Goal: Task Accomplishment & Management: Use online tool/utility

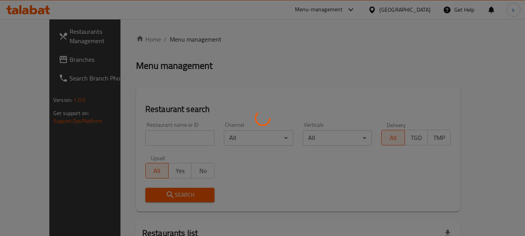
click at [33, 58] on div at bounding box center [262, 118] width 525 height 236
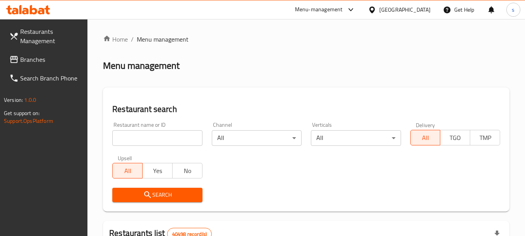
click at [53, 54] on link "Branches" at bounding box center [45, 59] width 85 height 19
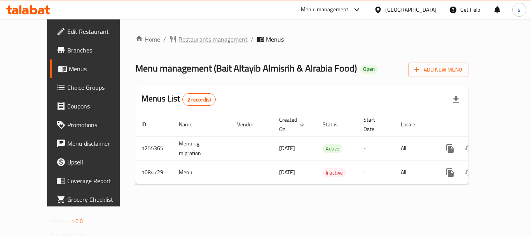
click at [178, 35] on span "Restaurants management" at bounding box center [212, 39] width 69 height 9
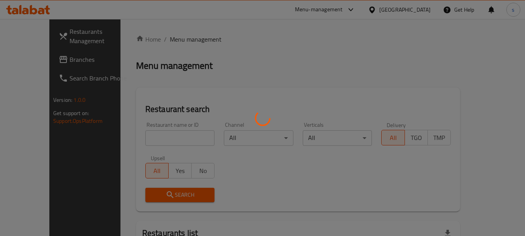
click at [42, 60] on div at bounding box center [262, 118] width 525 height 236
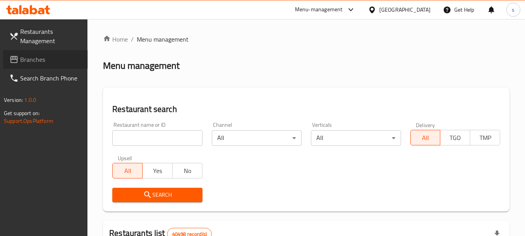
click at [36, 57] on span "Branches" at bounding box center [50, 59] width 61 height 9
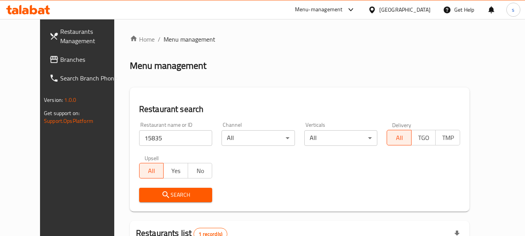
scroll to position [104, 0]
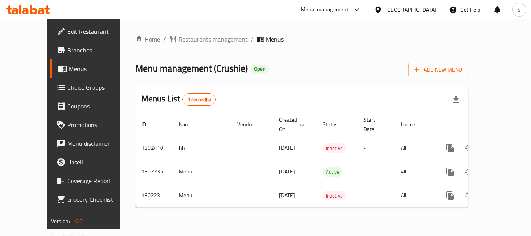
click at [187, 33] on div "Home / Restaurants management / Menus Menu management ( Crushie ) Open Add New …" at bounding box center [302, 124] width 364 height 210
click at [185, 38] on span "Restaurants management" at bounding box center [212, 39] width 69 height 9
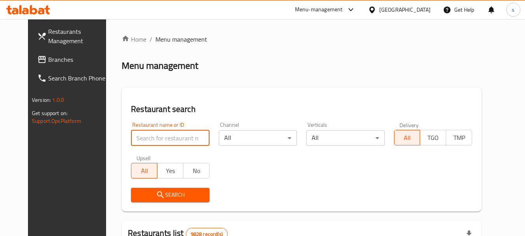
click at [159, 136] on input "search" at bounding box center [170, 138] width 78 height 16
paste input "702331"
type input "702331"
click at [137, 196] on span "Search" at bounding box center [170, 195] width 66 height 10
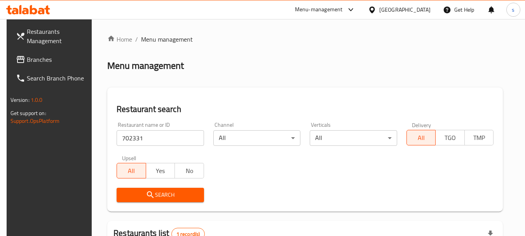
click at [302, 163] on div "Restaurant name or ID 702331 Restaurant name or ID Channel All ​ Verticals All …" at bounding box center [305, 161] width 386 height 89
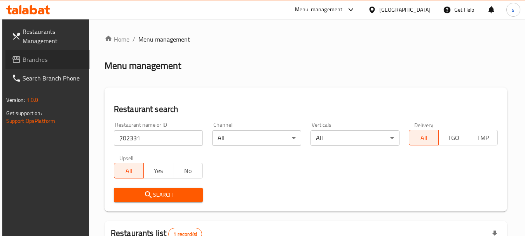
click at [37, 60] on span "Branches" at bounding box center [53, 59] width 61 height 9
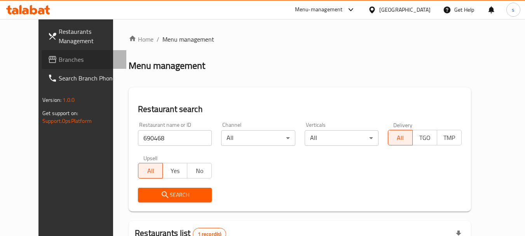
click at [59, 60] on span "Branches" at bounding box center [89, 59] width 61 height 9
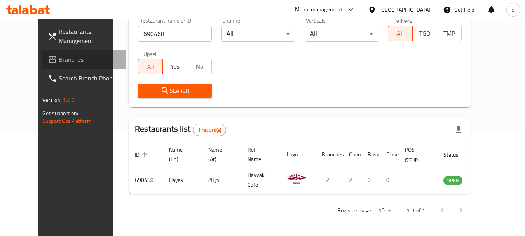
scroll to position [104, 0]
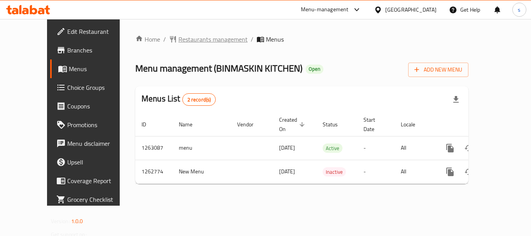
click at [205, 36] on span "Restaurants management" at bounding box center [212, 39] width 69 height 9
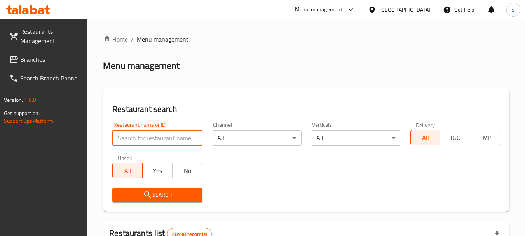
click at [136, 140] on input "search" at bounding box center [157, 138] width 90 height 16
paste input "685713"
type input "685713"
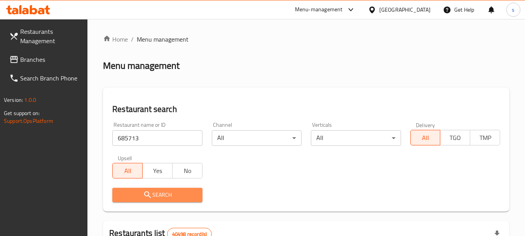
click at [152, 197] on icon "submit" at bounding box center [147, 194] width 9 height 9
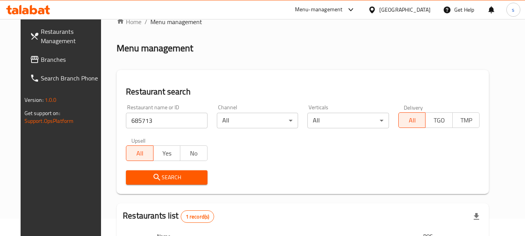
scroll to position [111, 0]
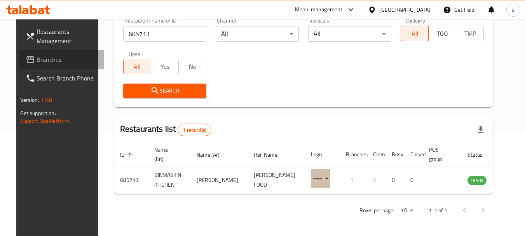
click at [37, 62] on span "Branches" at bounding box center [67, 59] width 61 height 9
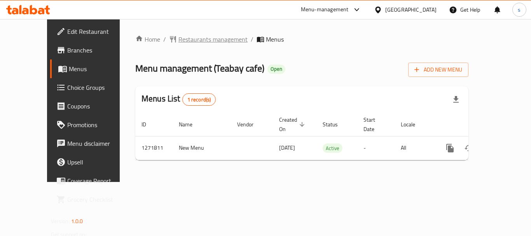
click at [210, 39] on span "Restaurants management" at bounding box center [212, 39] width 69 height 9
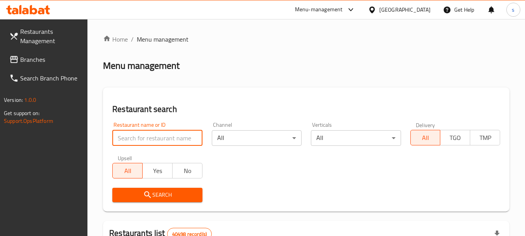
click at [138, 136] on input "search" at bounding box center [157, 138] width 90 height 16
paste input "689863"
type input "689863"
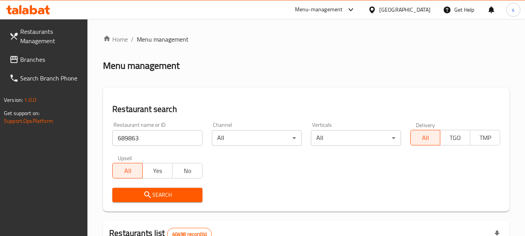
click at [146, 190] on span "Search" at bounding box center [157, 195] width 77 height 10
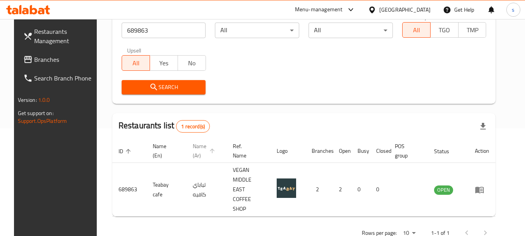
scroll to position [111, 0]
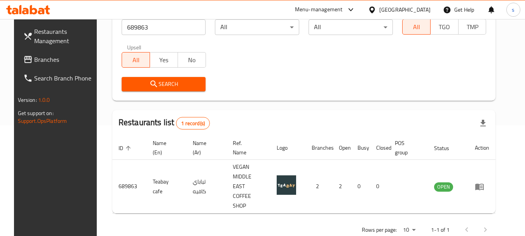
click at [34, 59] on span "Branches" at bounding box center [64, 59] width 61 height 9
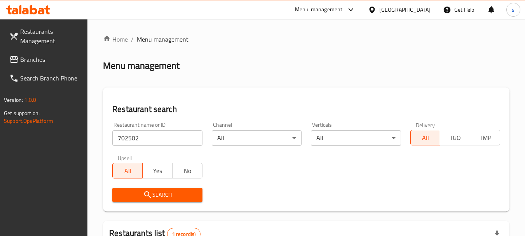
scroll to position [117, 0]
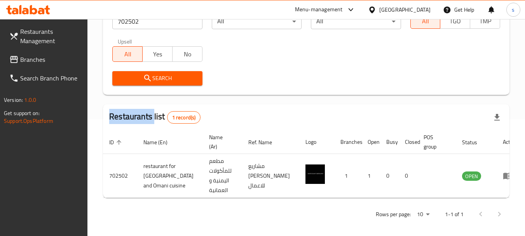
click at [41, 63] on span "Branches" at bounding box center [50, 59] width 61 height 9
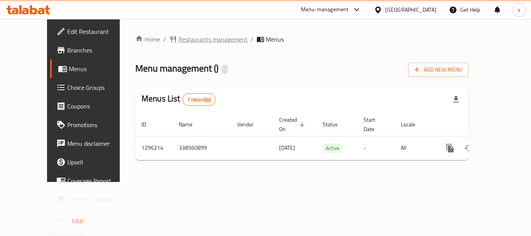
click at [178, 37] on span "Restaurants management" at bounding box center [212, 39] width 69 height 9
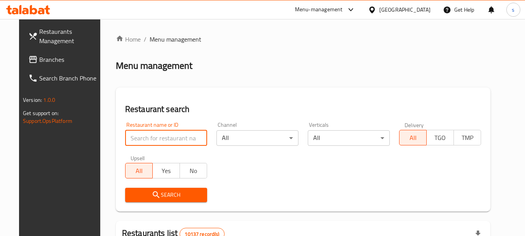
click at [139, 134] on input "search" at bounding box center [166, 138] width 82 height 16
paste input "699940"
type input "699940"
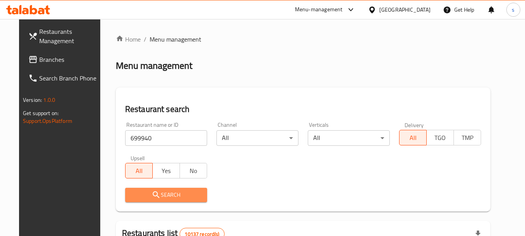
click at [157, 190] on span "Search" at bounding box center [166, 195] width 70 height 10
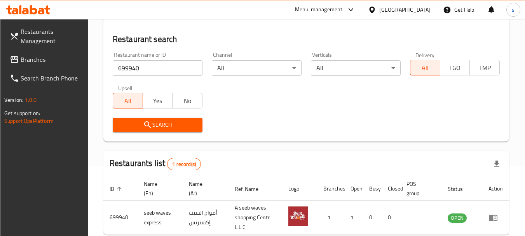
scroll to position [111, 0]
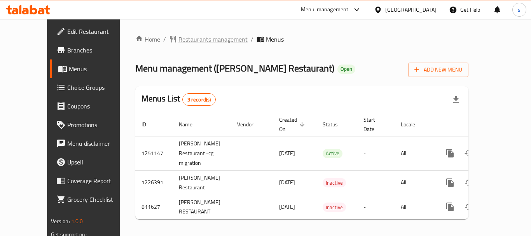
click at [180, 42] on span "Restaurants management" at bounding box center [212, 39] width 69 height 9
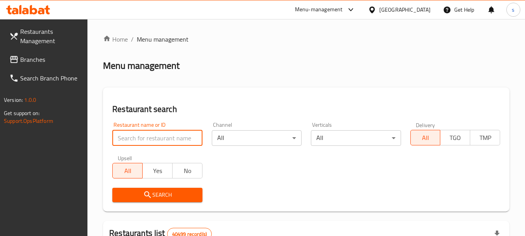
click at [125, 142] on input "search" at bounding box center [157, 138] width 90 height 16
paste input "654608"
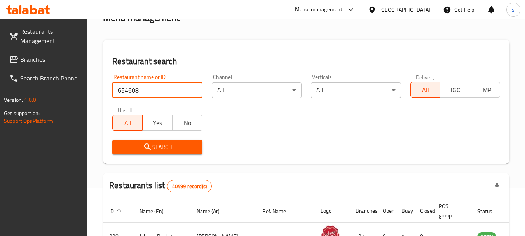
scroll to position [155, 0]
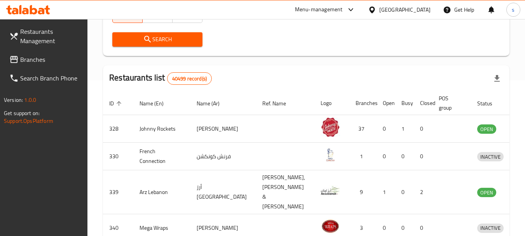
type input "654608"
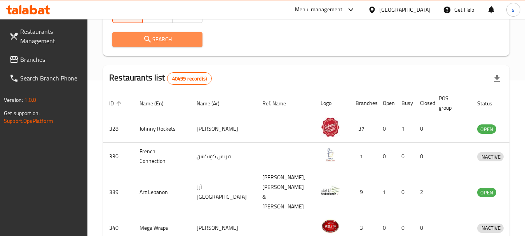
click at [171, 38] on span "Search" at bounding box center [157, 40] width 77 height 10
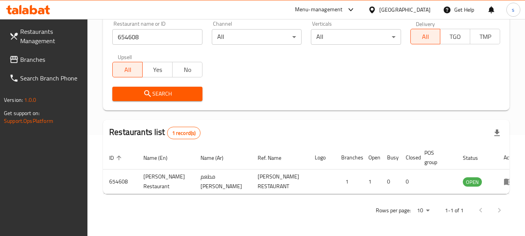
scroll to position [104, 0]
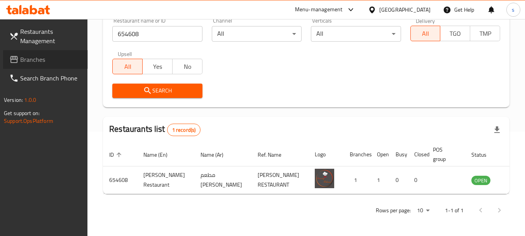
click at [70, 62] on span "Branches" at bounding box center [50, 59] width 61 height 9
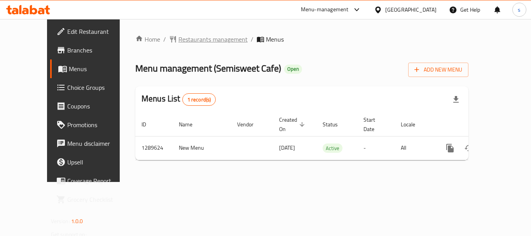
click at [178, 41] on span "Restaurants management" at bounding box center [212, 39] width 69 height 9
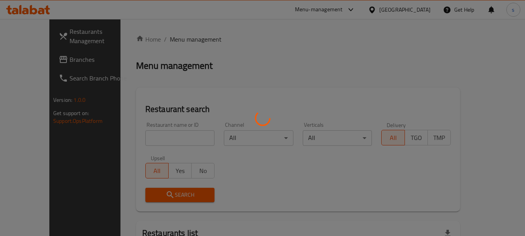
click at [35, 59] on div at bounding box center [262, 118] width 525 height 236
click at [40, 61] on div at bounding box center [262, 118] width 525 height 236
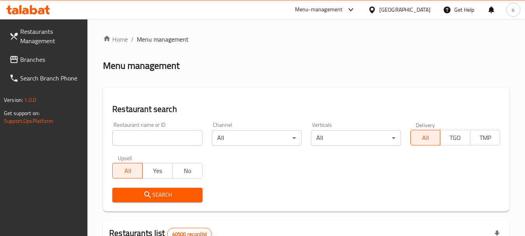
click at [33, 56] on span "Branches" at bounding box center [50, 59] width 61 height 9
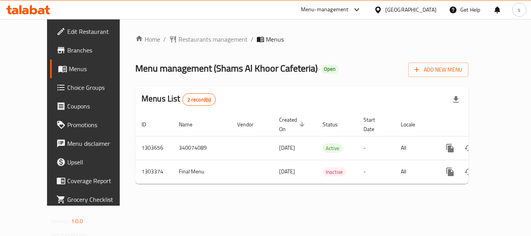
click at [192, 49] on div "Home / Restaurants management / Menus Menu management ( Shams Al Khoor Cafeteri…" at bounding box center [301, 112] width 333 height 155
click at [192, 42] on span "Restaurants management" at bounding box center [212, 39] width 69 height 9
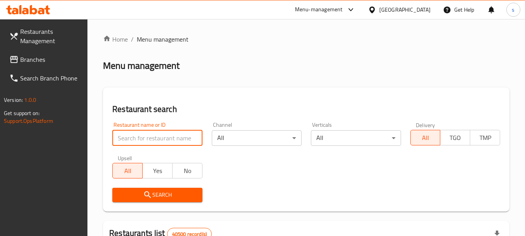
click at [127, 132] on input "search" at bounding box center [157, 138] width 90 height 16
paste input "702666"
type input "702666"
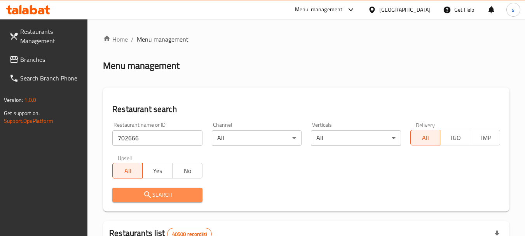
click at [142, 196] on span "Search" at bounding box center [157, 195] width 77 height 10
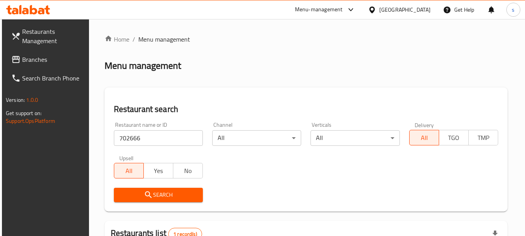
scroll to position [111, 0]
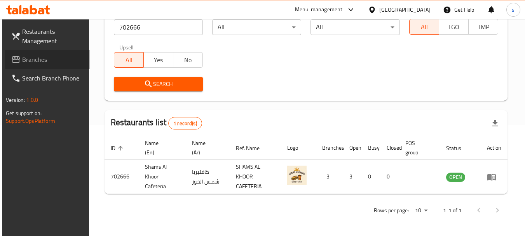
click at [40, 63] on span "Branches" at bounding box center [52, 59] width 61 height 9
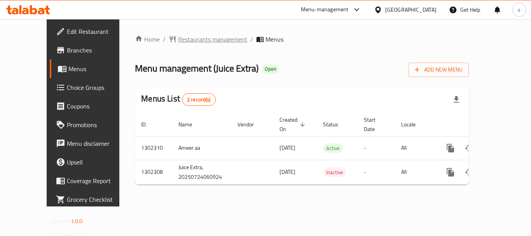
click at [194, 38] on span "Restaurants management" at bounding box center [212, 39] width 69 height 9
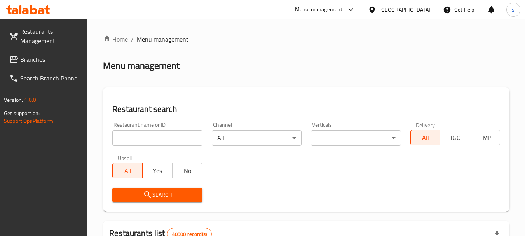
click at [131, 135] on input "search" at bounding box center [157, 138] width 90 height 16
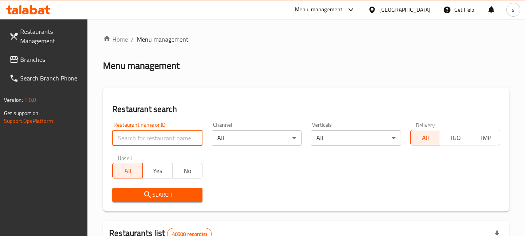
paste input "702378"
type input "702378"
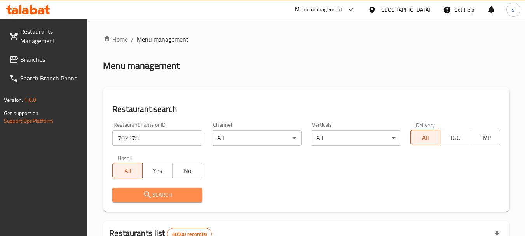
click at [173, 194] on span "Search" at bounding box center [157, 195] width 77 height 10
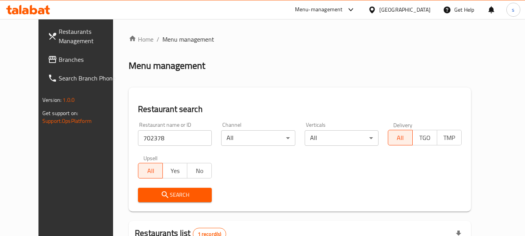
click at [59, 58] on span "Branches" at bounding box center [89, 59] width 61 height 9
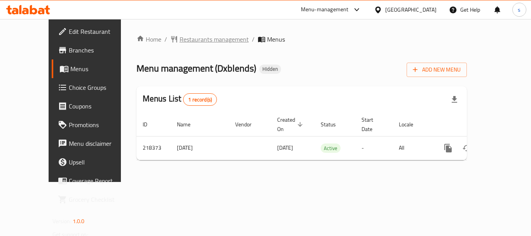
click at [183, 37] on span "Restaurants management" at bounding box center [214, 39] width 69 height 9
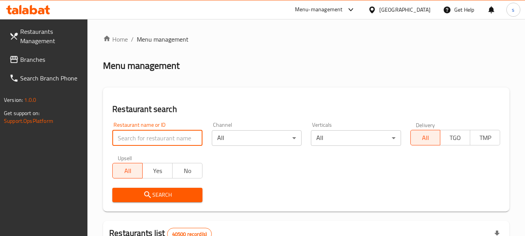
click at [133, 135] on input "search" at bounding box center [157, 138] width 90 height 16
paste input "624939"
type input "624939"
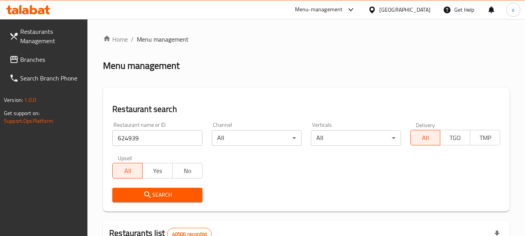
click at [152, 188] on button "Search" at bounding box center [157, 195] width 90 height 14
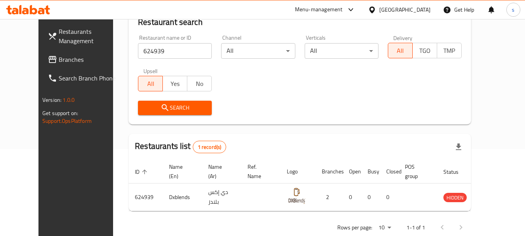
scroll to position [92, 0]
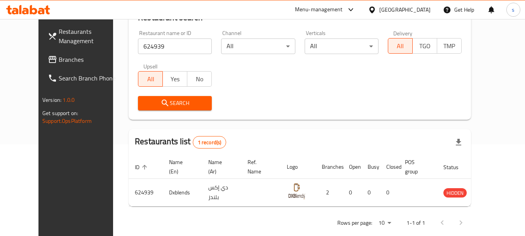
click at [59, 56] on span "Branches" at bounding box center [89, 59] width 61 height 9
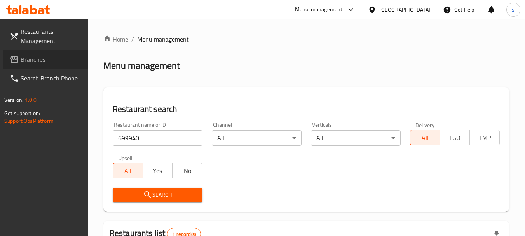
scroll to position [111, 0]
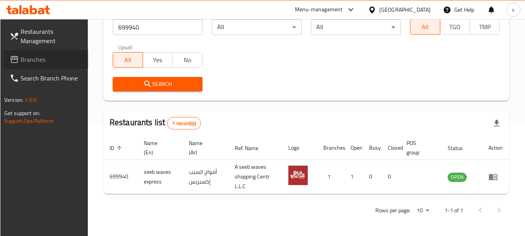
click at [48, 58] on span "Branches" at bounding box center [51, 59] width 61 height 9
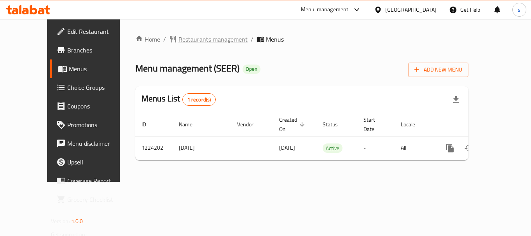
click at [180, 42] on span "Restaurants management" at bounding box center [212, 39] width 69 height 9
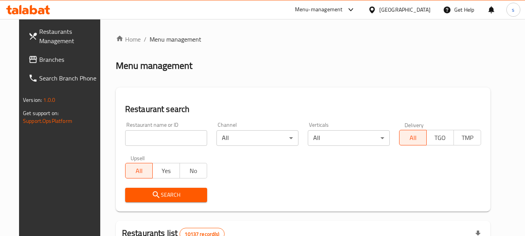
click at [139, 132] on input "search" at bounding box center [166, 138] width 82 height 16
paste input "674850"
type input "674850"
click at [157, 197] on span "Search" at bounding box center [166, 195] width 70 height 10
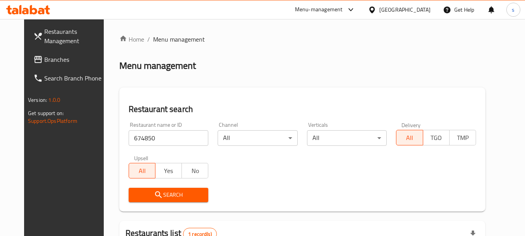
click at [256, 180] on div "Restaurant name or ID 674850 Restaurant name or ID Channel All ​ Verticals All …" at bounding box center [302, 161] width 357 height 89
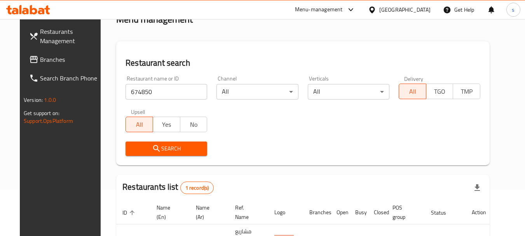
scroll to position [101, 0]
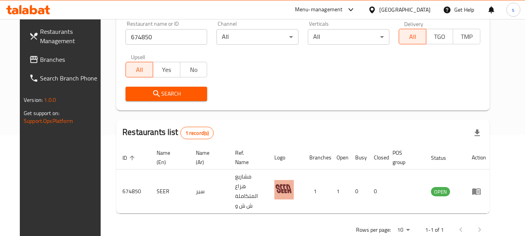
click at [51, 56] on span "Branches" at bounding box center [70, 59] width 61 height 9
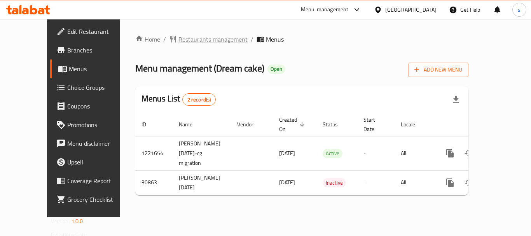
click at [196, 41] on span "Restaurants management" at bounding box center [212, 39] width 69 height 9
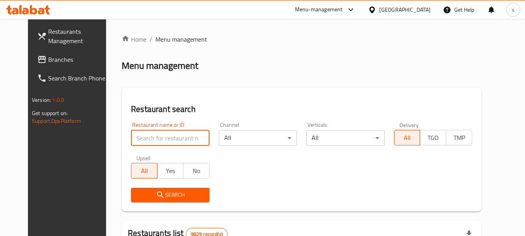
click at [167, 135] on input "search" at bounding box center [170, 138] width 78 height 16
paste input "15835"
type input "15835"
click at [141, 195] on span "Search" at bounding box center [170, 195] width 66 height 10
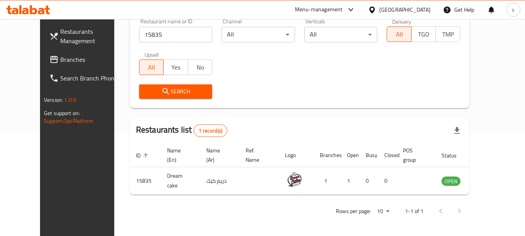
scroll to position [104, 0]
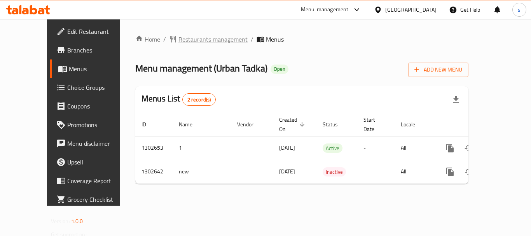
click at [196, 38] on span "Restaurants management" at bounding box center [212, 39] width 69 height 9
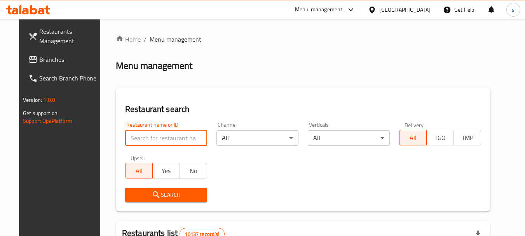
click at [136, 141] on input "search" at bounding box center [166, 138] width 82 height 16
paste input "702498"
type input "702498"
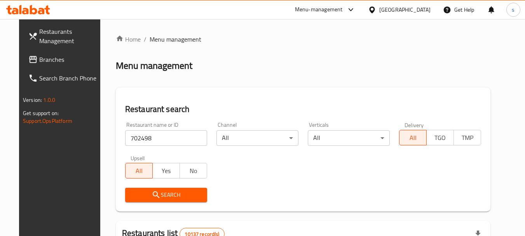
click at [156, 192] on span "Search" at bounding box center [166, 195] width 70 height 10
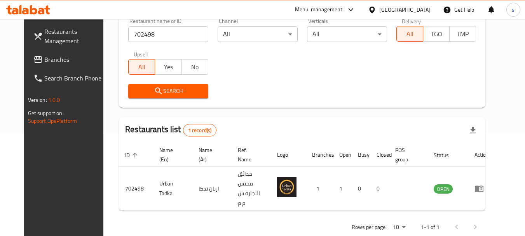
scroll to position [104, 0]
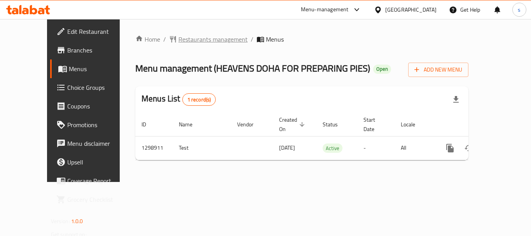
click at [178, 40] on span "Restaurants management" at bounding box center [212, 39] width 69 height 9
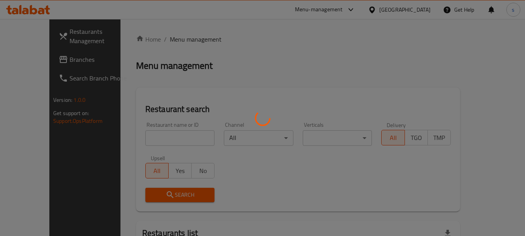
click at [34, 62] on div at bounding box center [262, 118] width 525 height 236
click at [33, 58] on div at bounding box center [262, 118] width 525 height 236
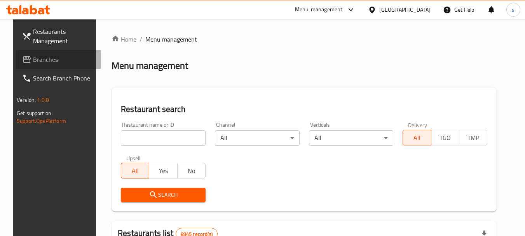
click at [33, 58] on span "Branches" at bounding box center [63, 59] width 61 height 9
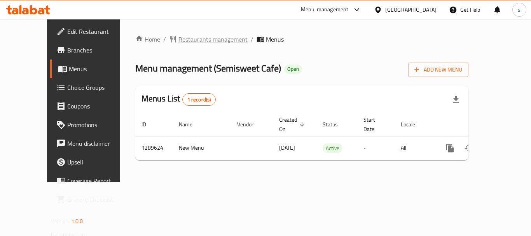
click at [181, 43] on span "Restaurants management" at bounding box center [212, 39] width 69 height 9
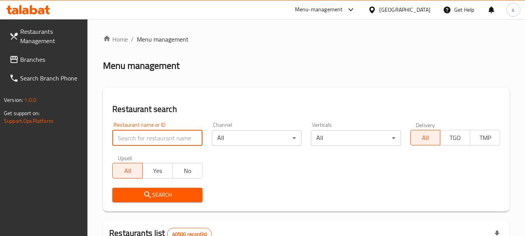
click at [140, 141] on input "search" at bounding box center [157, 138] width 90 height 16
paste input "697771"
type input "697771"
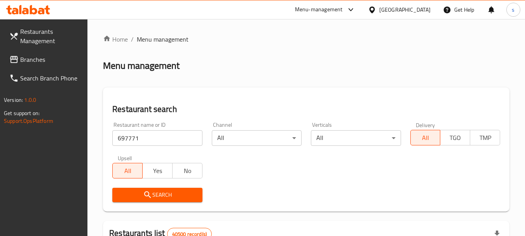
click at [135, 199] on span "Search" at bounding box center [157, 195] width 77 height 10
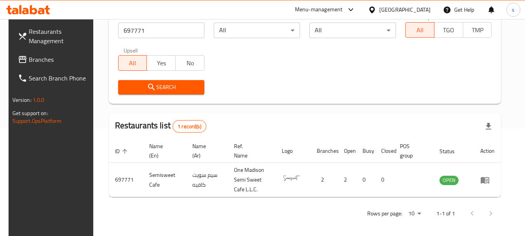
scroll to position [111, 0]
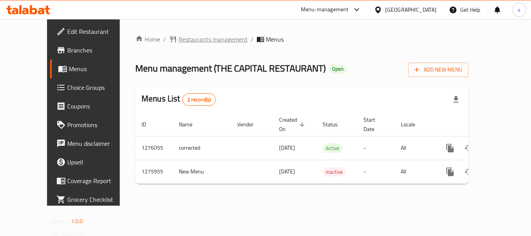
click at [186, 37] on span "Restaurants management" at bounding box center [212, 39] width 69 height 9
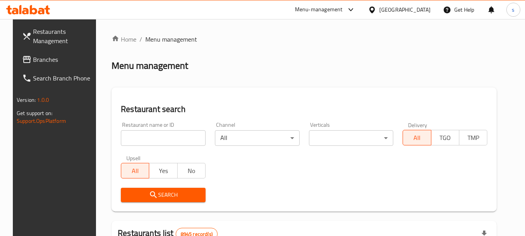
click at [133, 137] on input "search" at bounding box center [163, 138] width 85 height 16
paste input "691780"
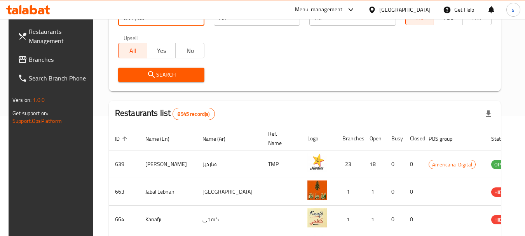
scroll to position [78, 0]
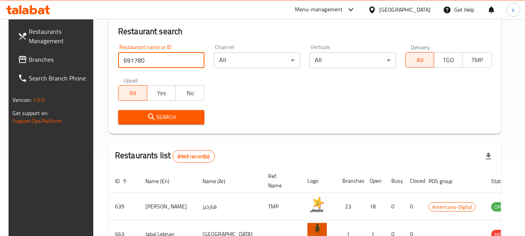
type input "691780"
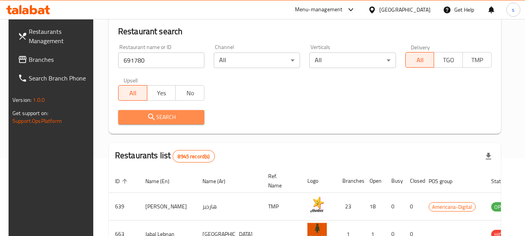
click at [161, 115] on span "Search" at bounding box center [161, 117] width 74 height 10
